Goal: Transaction & Acquisition: Purchase product/service

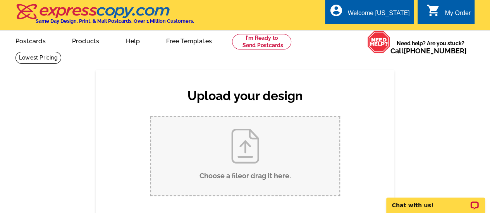
click at [243, 155] on input "Choose a file or drag it here ." at bounding box center [245, 156] width 188 height 78
type input "C:\fakepath\328 Stonemont_JL Postcard.pdf"
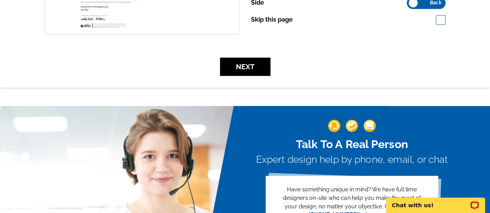
scroll to position [291, 0]
click at [234, 62] on button "Next" at bounding box center [245, 67] width 50 height 18
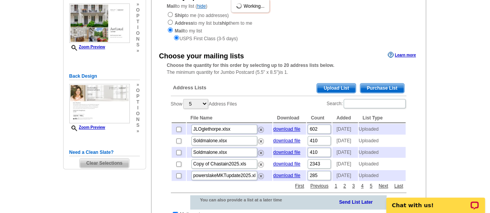
scroll to position [105, 0]
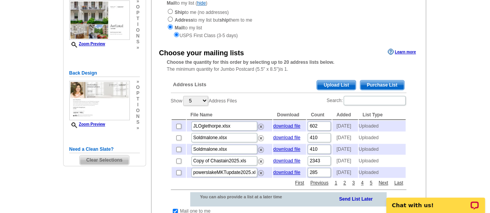
click at [341, 86] on span "Upload List" at bounding box center [336, 85] width 38 height 9
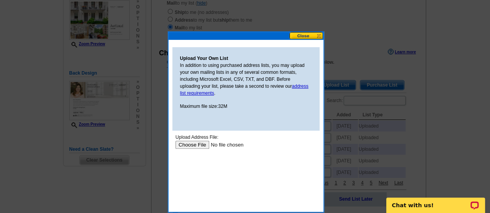
scroll to position [0, 0]
click at [195, 143] on input "file" at bounding box center [224, 145] width 98 height 8
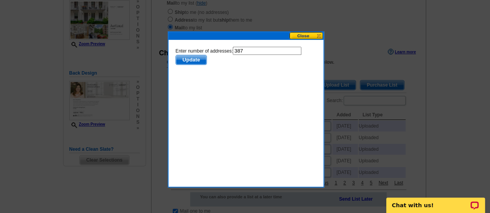
click at [186, 57] on span "Update" at bounding box center [191, 59] width 31 height 9
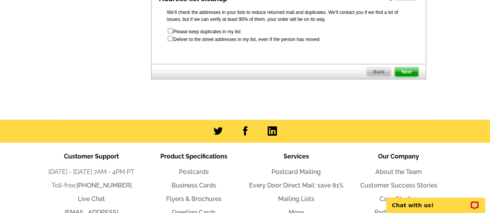
scroll to position [504, 0]
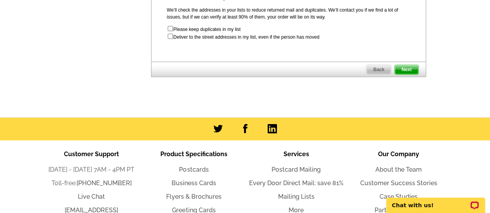
click at [403, 74] on span "Next" at bounding box center [406, 69] width 23 height 9
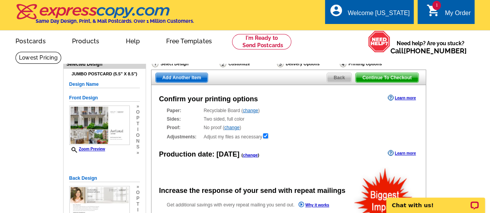
radio input "false"
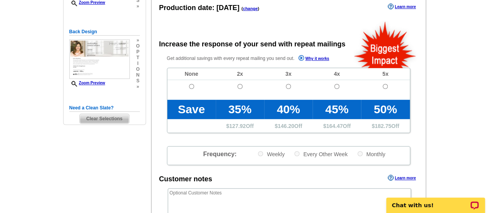
scroll to position [148, 0]
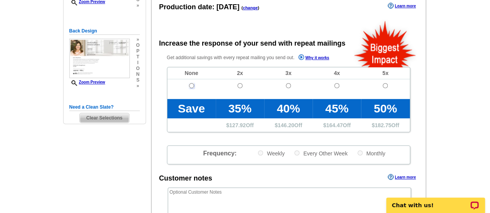
click at [192, 84] on input "radio" at bounding box center [191, 85] width 5 height 5
radio input "true"
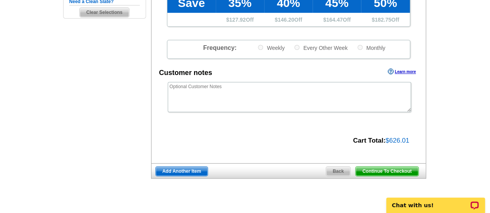
scroll to position [256, 0]
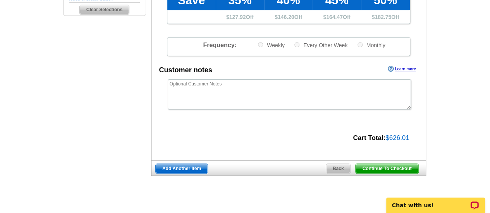
click at [371, 169] on span "Continue To Checkout" at bounding box center [387, 168] width 62 height 9
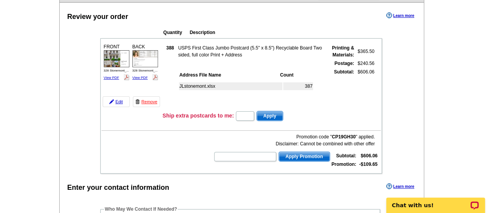
scroll to position [81, 0]
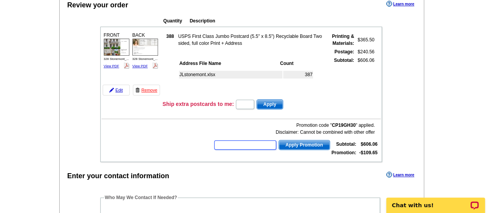
click at [249, 146] on input "text" at bounding box center [245, 145] width 62 height 9
type input "Hurry40"
click at [299, 146] on span "Apply Promotion" at bounding box center [304, 145] width 51 height 9
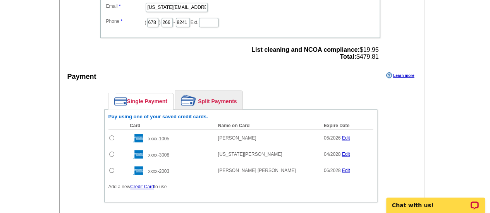
scroll to position [314, 0]
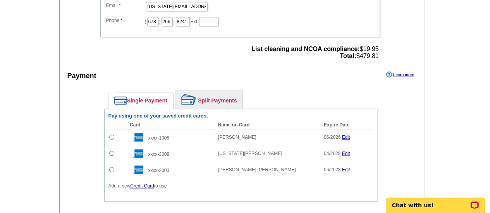
click at [111, 169] on input "radio" at bounding box center [111, 169] width 5 height 5
radio input "true"
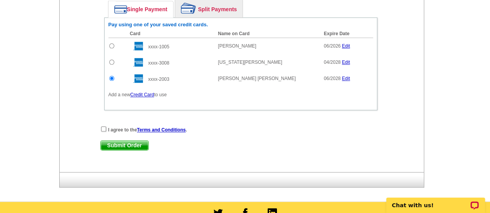
scroll to position [408, 0]
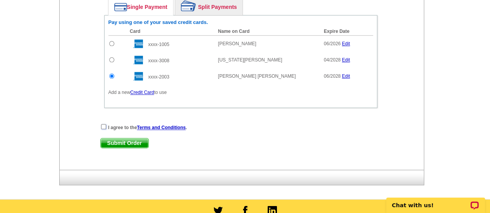
click at [102, 126] on input "checkbox" at bounding box center [103, 126] width 5 height 5
checkbox input "true"
click at [135, 142] on span "Submit Order" at bounding box center [125, 143] width 48 height 9
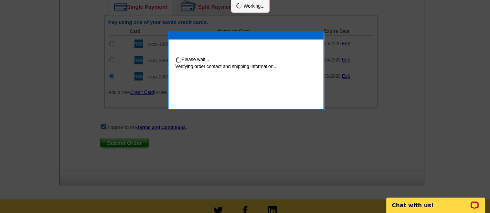
scroll to position [447, 0]
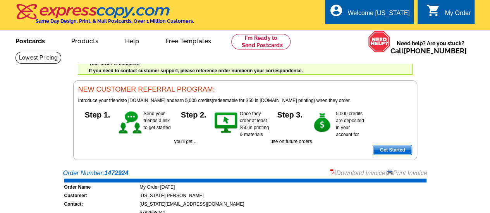
click at [34, 44] on link "Postcards" at bounding box center [30, 40] width 54 height 18
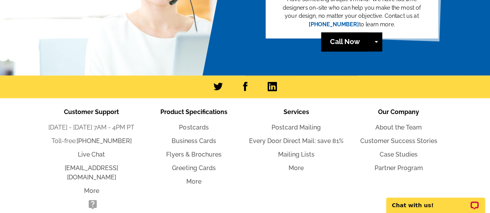
scroll to position [1806, 0]
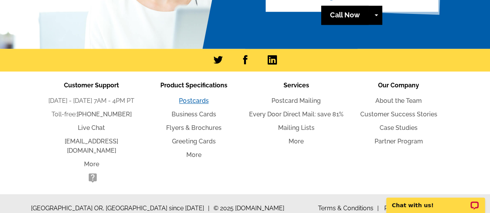
click at [190, 101] on link "Postcards" at bounding box center [193, 100] width 29 height 7
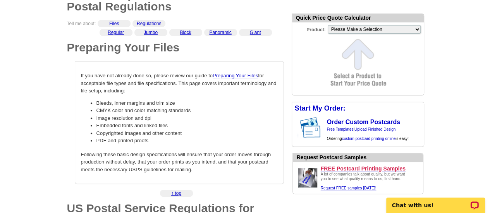
scroll to position [86, 0]
